Goal: Task Accomplishment & Management: Manage account settings

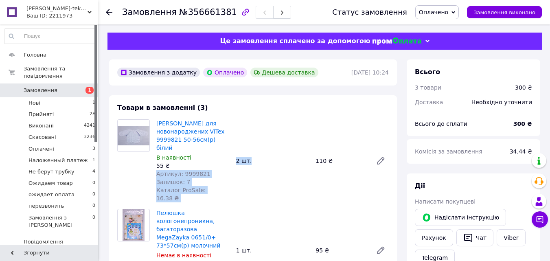
drag, startPoint x: 249, startPoint y: 152, endPoint x: 229, endPoint y: 154, distance: 20.1
click at [229, 154] on div "Льоля для новонароджених ViTex 9999821 50-56см(р) білий В наявності 55 ₴ Артику…" at bounding box center [272, 161] width 239 height 86
click at [275, 155] on div "2 шт." at bounding box center [273, 160] width 80 height 11
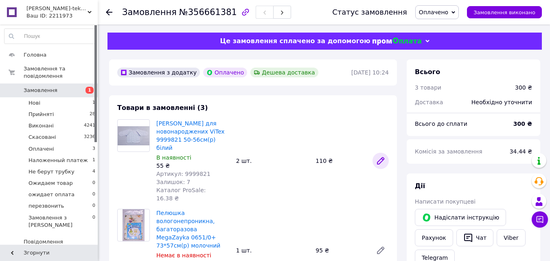
click at [381, 158] on icon at bounding box center [381, 161] width 7 height 7
click at [378, 156] on icon at bounding box center [381, 161] width 10 height 10
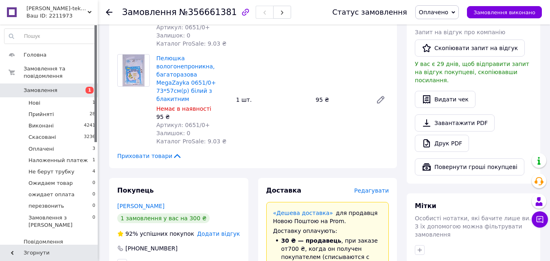
scroll to position [326, 0]
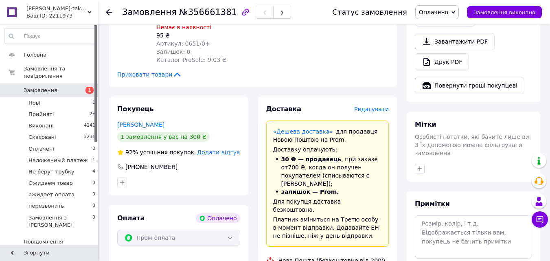
click at [47, 87] on span "Замовлення" at bounding box center [41, 90] width 34 height 7
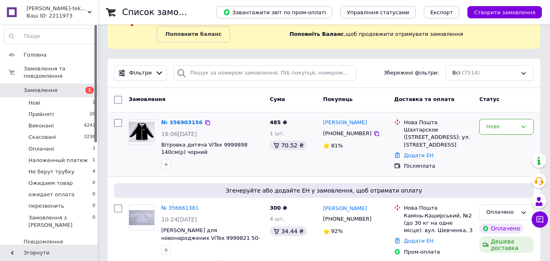
scroll to position [81, 0]
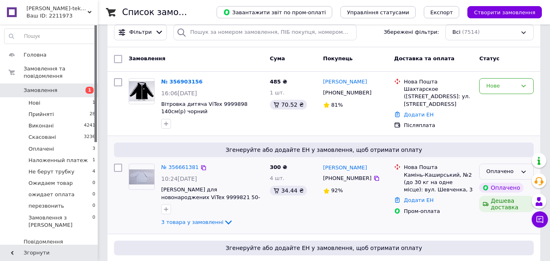
click at [524, 175] on div "Оплачено" at bounding box center [506, 172] width 55 height 16
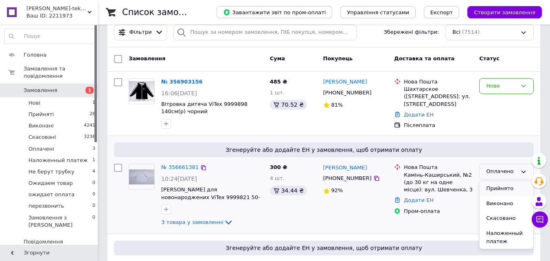
click at [500, 196] on li "Прийнято" at bounding box center [507, 188] width 54 height 15
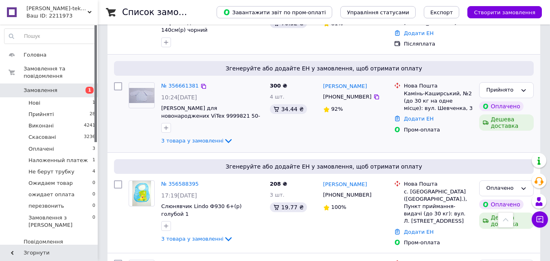
scroll to position [204, 0]
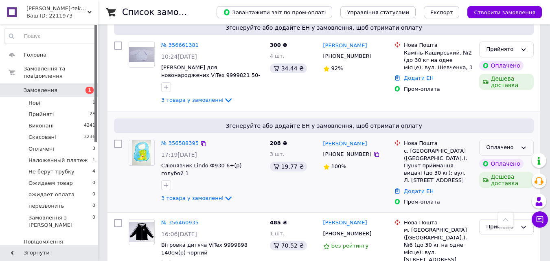
click at [521, 151] on icon at bounding box center [524, 148] width 7 height 7
click at [498, 172] on li "Прийнято" at bounding box center [507, 164] width 54 height 15
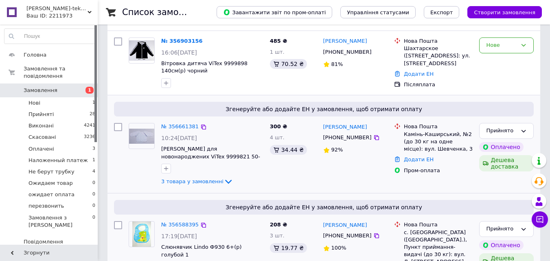
scroll to position [81, 0]
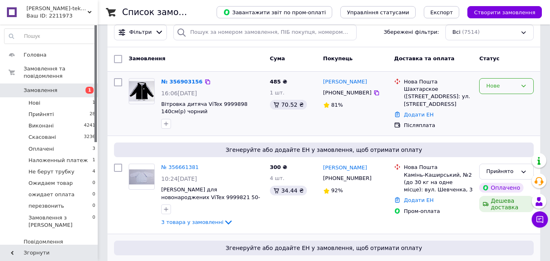
click at [520, 86] on div "Нове" at bounding box center [506, 86] width 55 height 16
click at [495, 104] on li "Прийнято" at bounding box center [507, 103] width 54 height 15
drag, startPoint x: 230, startPoint y: 104, endPoint x: 216, endPoint y: 117, distance: 19.0
click at [216, 117] on div at bounding box center [213, 123] width 106 height 13
click at [206, 105] on span "Вітровка дитяча ViTex 9999898 140см(р) чорний" at bounding box center [204, 108] width 86 height 14
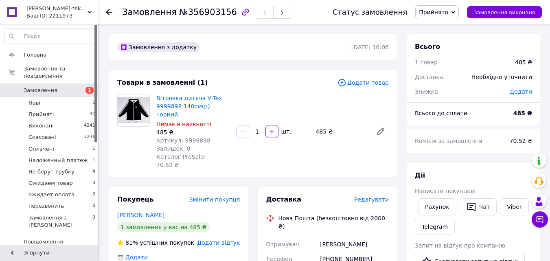
click at [154, 97] on div "Вітровка дитяча ViTex 9999898 140см(р) чорний Немає в наявності 485 ₴ Артикул: …" at bounding box center [193, 131] width 80 height 78
click at [165, 99] on link "Вітровка дитяча ViTex 9999898 140см(р) чорний" at bounding box center [189, 106] width 66 height 23
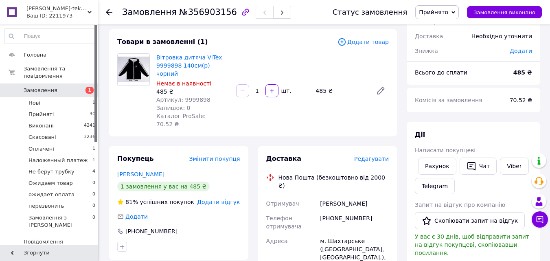
scroll to position [81, 0]
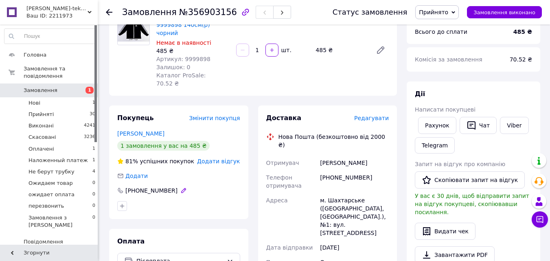
click at [125, 187] on div "[PHONE_NUMBER]" at bounding box center [152, 191] width 54 height 8
drag, startPoint x: 126, startPoint y: 174, endPoint x: 188, endPoint y: 174, distance: 61.9
click at [188, 187] on div "[PHONE_NUMBER]" at bounding box center [178, 191] width 123 height 8
copy div "[PHONE_NUMBER]"
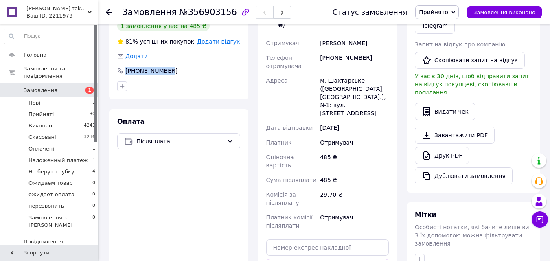
scroll to position [38, 0]
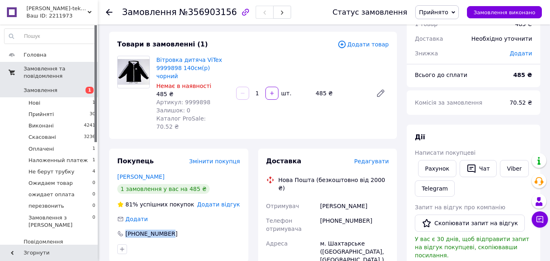
click at [47, 68] on span "Замовлення та повідомлення" at bounding box center [61, 72] width 74 height 15
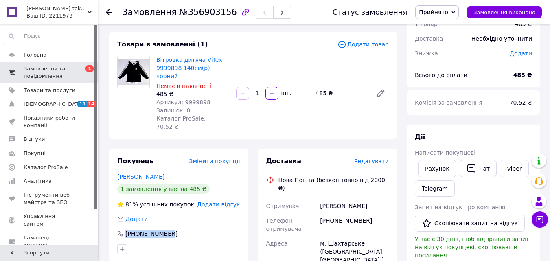
click at [55, 66] on span "Замовлення та повідомлення" at bounding box center [50, 72] width 52 height 15
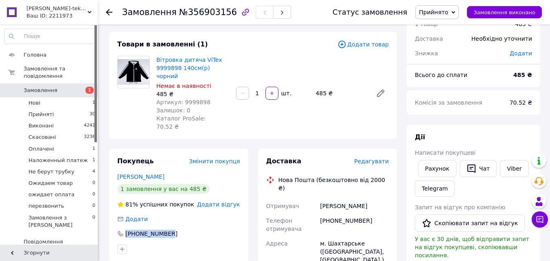
click at [44, 87] on span "Замовлення" at bounding box center [41, 90] width 34 height 7
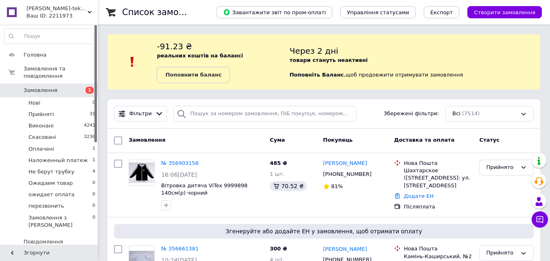
scroll to position [41, 0]
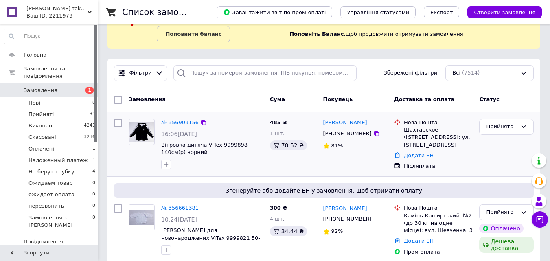
click at [142, 127] on img at bounding box center [141, 132] width 25 height 20
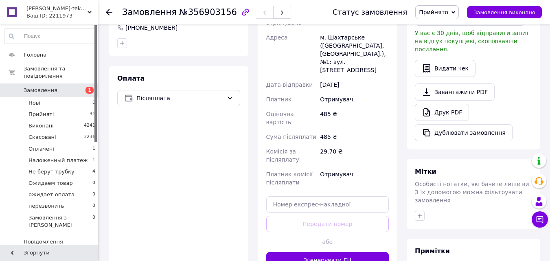
scroll to position [285, 0]
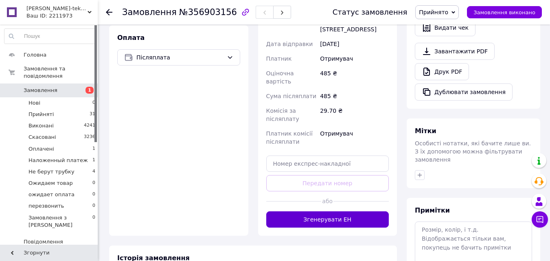
click at [341, 211] on button "Згенерувати ЕН" at bounding box center [327, 219] width 123 height 16
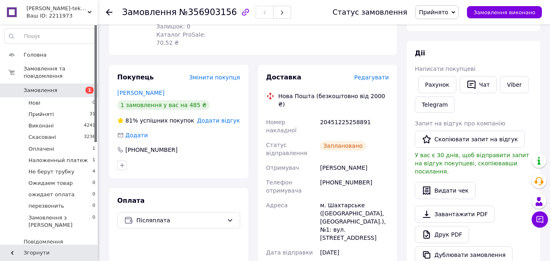
scroll to position [81, 0]
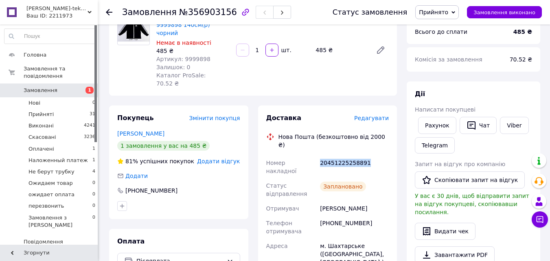
drag, startPoint x: 318, startPoint y: 136, endPoint x: 372, endPoint y: 138, distance: 54.2
copy div "Номер накладної 20451225258891"
drag, startPoint x: 321, startPoint y: 138, endPoint x: 361, endPoint y: 137, distance: 39.5
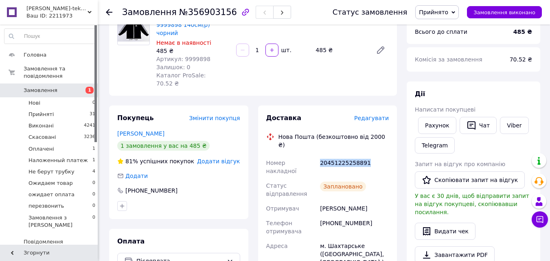
click at [366, 156] on div "20451225258891" at bounding box center [355, 167] width 72 height 23
copy div "20451225258891"
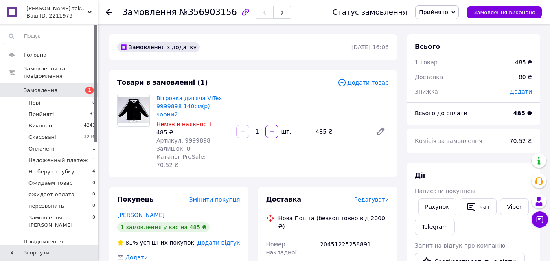
click at [104, 9] on div "Замовлення №356903156 Статус замовлення Прийнято Виконано Скасовано Оплачено На…" at bounding box center [324, 12] width 453 height 24
click at [43, 111] on span "Прийняті" at bounding box center [41, 114] width 25 height 7
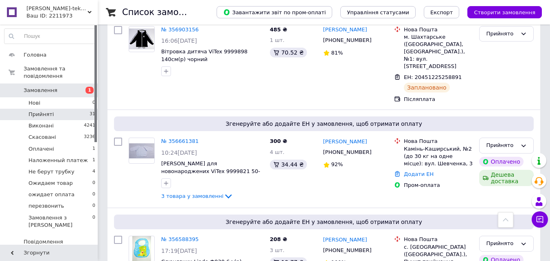
scroll to position [204, 0]
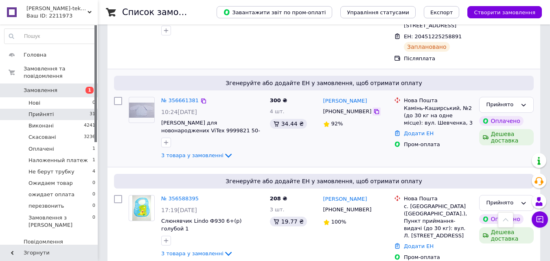
click at [374, 108] on icon at bounding box center [377, 111] width 7 height 7
click at [146, 103] on img at bounding box center [141, 110] width 25 height 15
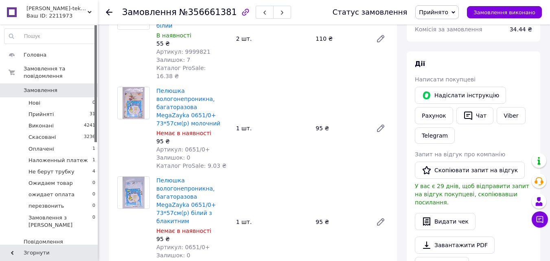
scroll to position [81, 0]
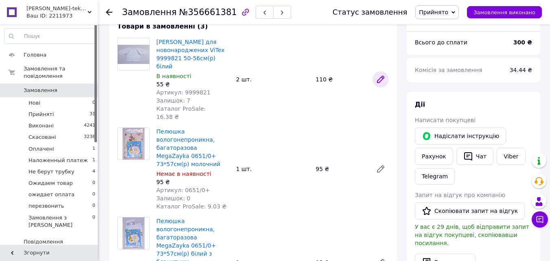
click at [378, 75] on icon at bounding box center [381, 80] width 10 height 10
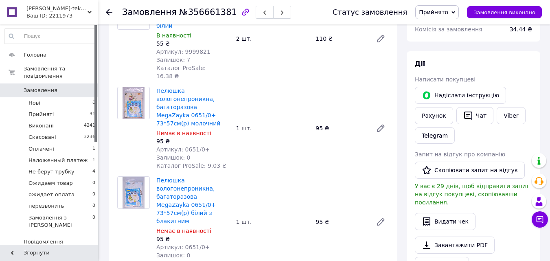
scroll to position [41, 0]
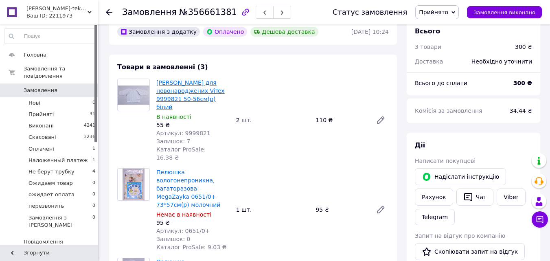
click at [167, 91] on link "[PERSON_NAME] для новонароджених ViTex 9999821 50-56см(р) білий" at bounding box center [190, 94] width 68 height 31
click at [138, 99] on img at bounding box center [134, 95] width 32 height 19
click at [134, 88] on img at bounding box center [134, 95] width 32 height 19
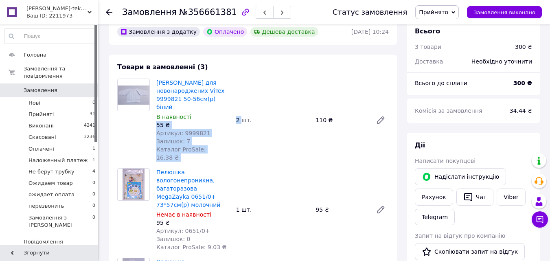
drag, startPoint x: 229, startPoint y: 111, endPoint x: 242, endPoint y: 108, distance: 13.3
click at [242, 108] on div "[PERSON_NAME] для новонароджених ViTex 9999821 50-56см(р) білий В наявності 55 …" at bounding box center [272, 120] width 239 height 86
click at [229, 129] on div "Артикул: 9999821" at bounding box center [192, 133] width 73 height 8
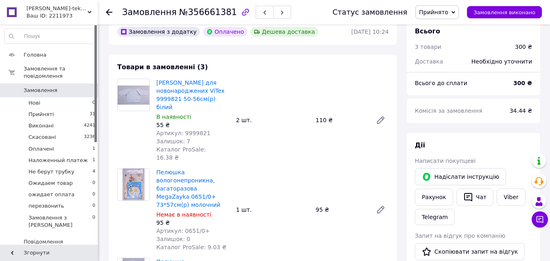
drag, startPoint x: 237, startPoint y: 110, endPoint x: 235, endPoint y: 115, distance: 5.7
click at [235, 115] on div "2 шт." at bounding box center [273, 119] width 80 height 11
drag, startPoint x: 235, startPoint y: 112, endPoint x: 242, endPoint y: 109, distance: 7.5
click at [242, 114] on div "2 шт." at bounding box center [273, 119] width 80 height 11
click at [157, 85] on link "[PERSON_NAME] для новонароджених ViTex 9999821 50-56см(р) білий" at bounding box center [190, 94] width 68 height 31
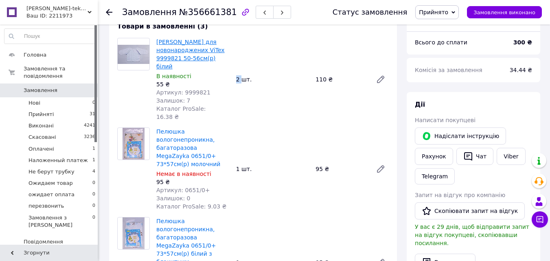
scroll to position [0, 0]
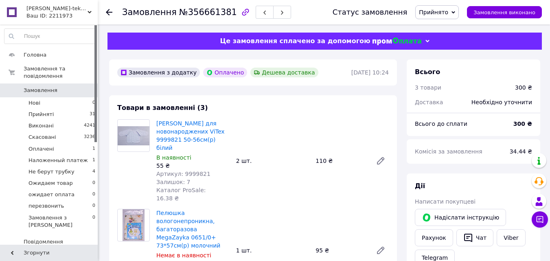
click at [276, 115] on div "Товари в замовленні (3) Льоля для новонароджених ViTex 9999821 50-56см(р) білий…" at bounding box center [253, 253] width 288 height 317
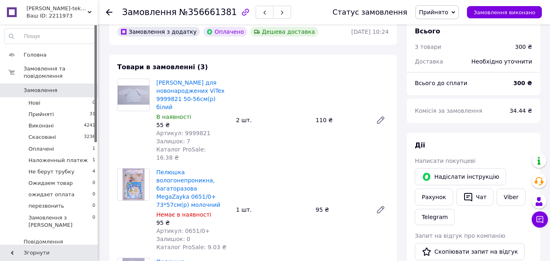
click at [50, 87] on span "Замовлення" at bounding box center [41, 90] width 34 height 7
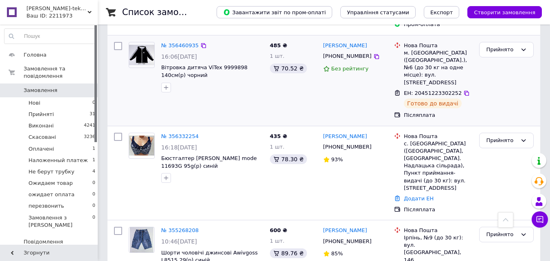
scroll to position [367, 0]
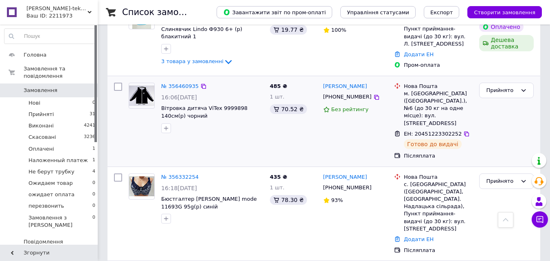
click at [143, 86] on img at bounding box center [141, 96] width 25 height 20
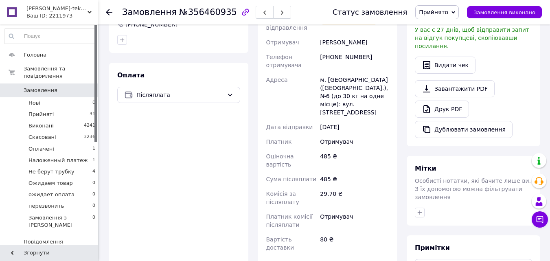
scroll to position [329, 0]
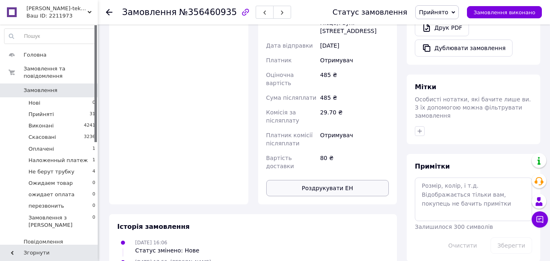
click at [305, 180] on button "Роздрукувати ЕН" at bounding box center [327, 188] width 123 height 16
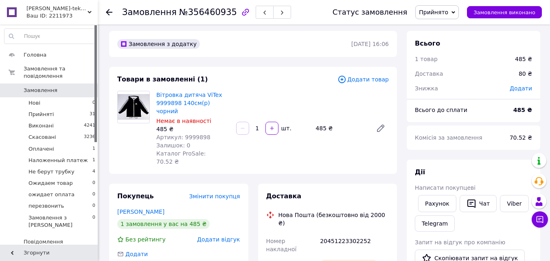
scroll to position [0, 0]
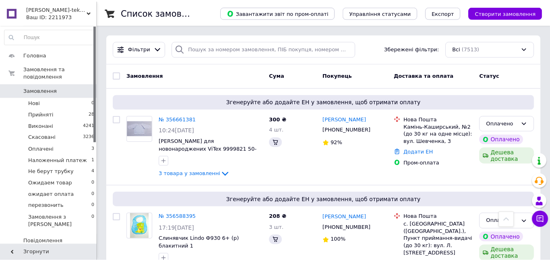
scroll to position [367, 0]
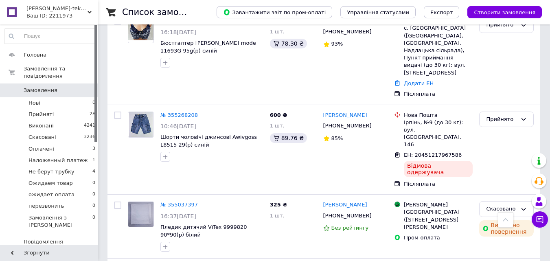
click at [538, 221] on icon at bounding box center [540, 219] width 8 height 8
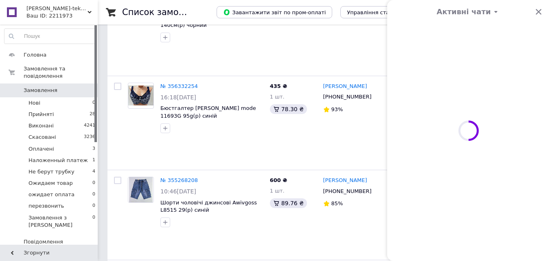
scroll to position [432, 0]
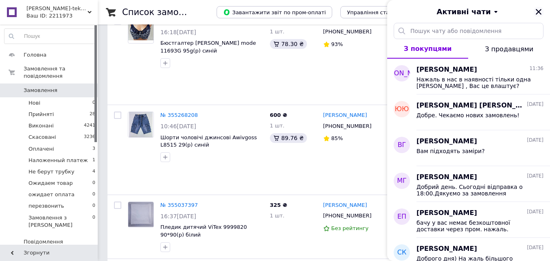
click at [541, 13] on icon "Закрити" at bounding box center [539, 12] width 6 height 6
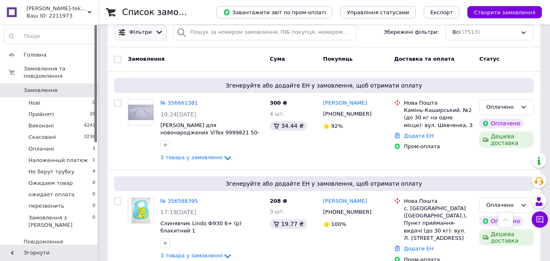
scroll to position [163, 0]
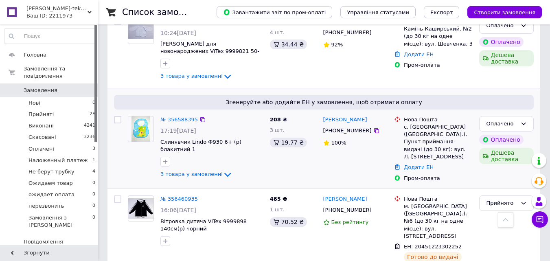
click at [119, 121] on input "checkbox" at bounding box center [117, 119] width 7 height 7
checkbox input "false"
click at [141, 127] on img at bounding box center [141, 128] width 19 height 25
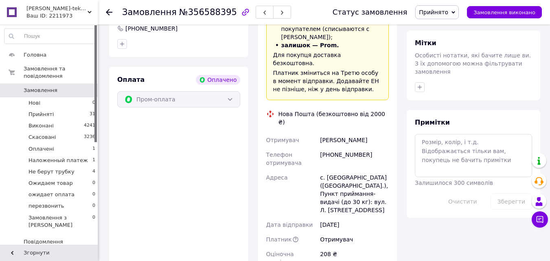
scroll to position [530, 0]
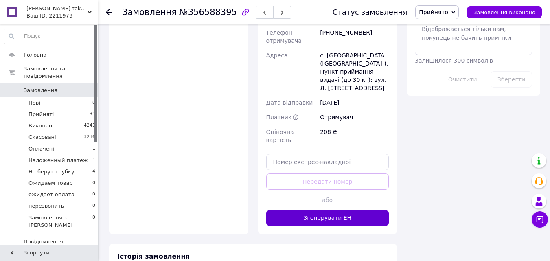
click at [318, 210] on button "Згенерувати ЕН" at bounding box center [327, 218] width 123 height 16
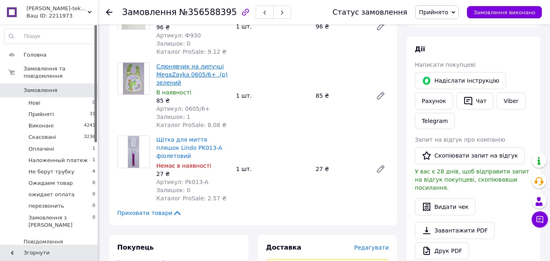
scroll to position [81, 0]
